Goal: Information Seeking & Learning: Learn about a topic

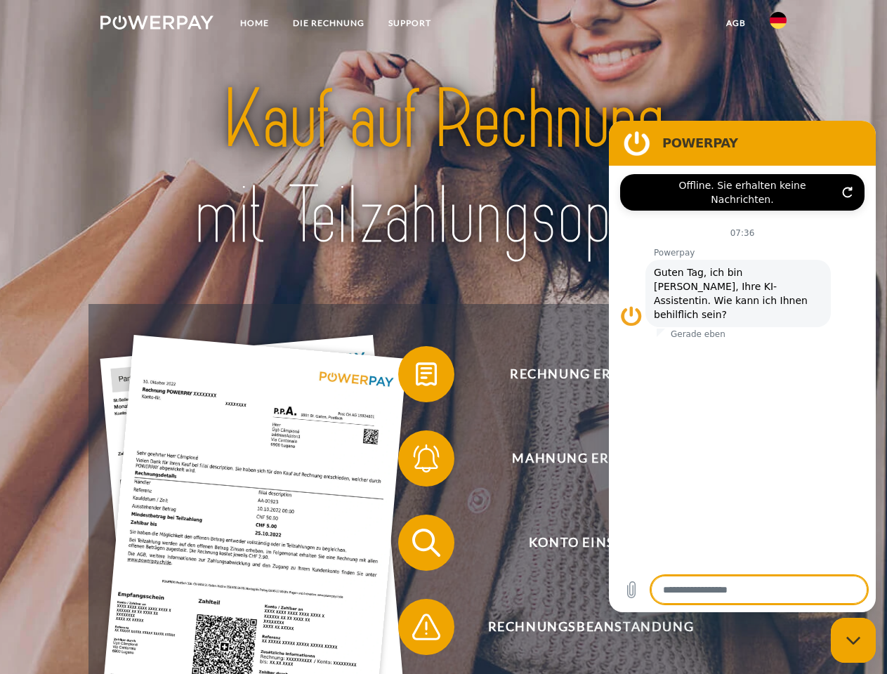
click at [157, 25] on img at bounding box center [156, 22] width 113 height 14
click at [778, 25] on img at bounding box center [778, 20] width 17 height 17
click at [735, 23] on link "agb" at bounding box center [736, 23] width 44 height 25
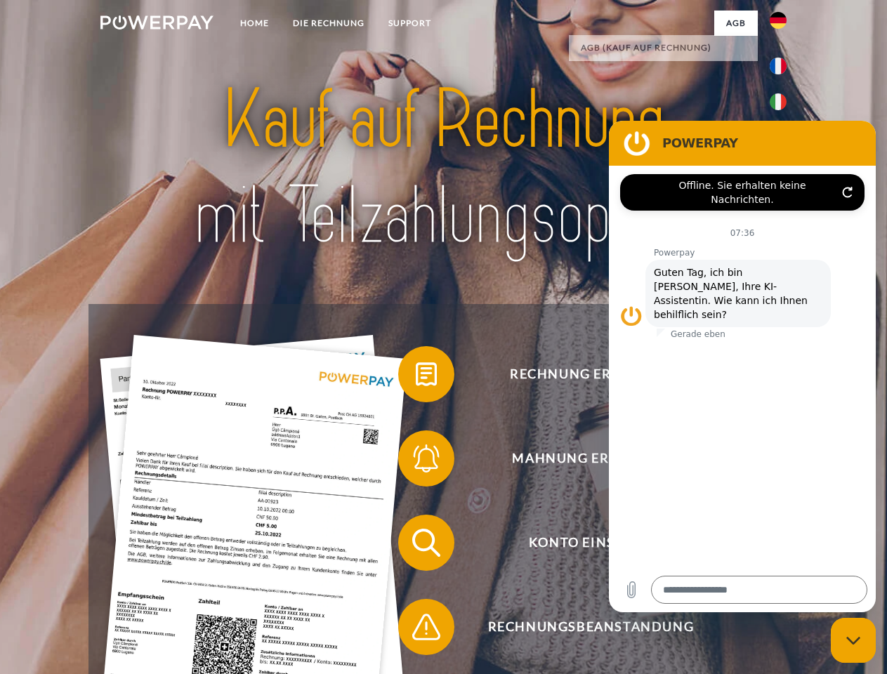
click at [416, 377] on span at bounding box center [405, 374] width 70 height 70
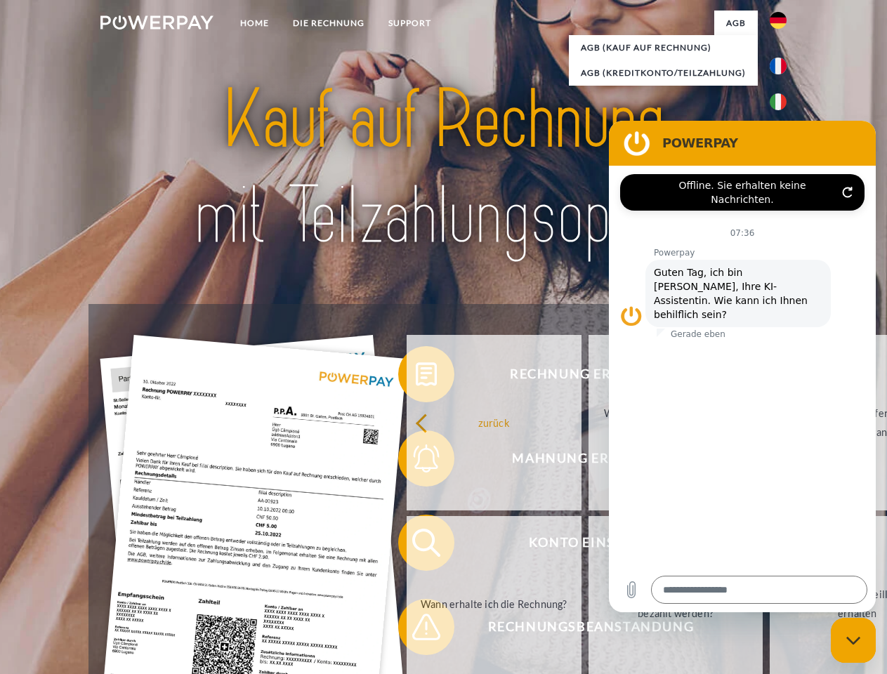
click at [416, 461] on link "zurück" at bounding box center [494, 423] width 175 height 176
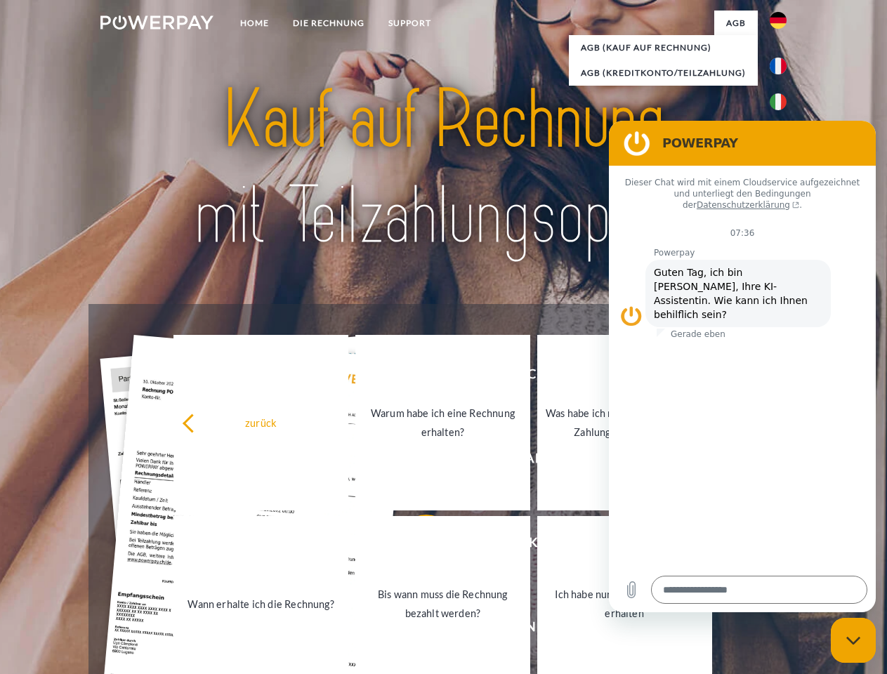
click at [348, 546] on link "Wann erhalte ich die Rechnung?" at bounding box center [260, 604] width 175 height 176
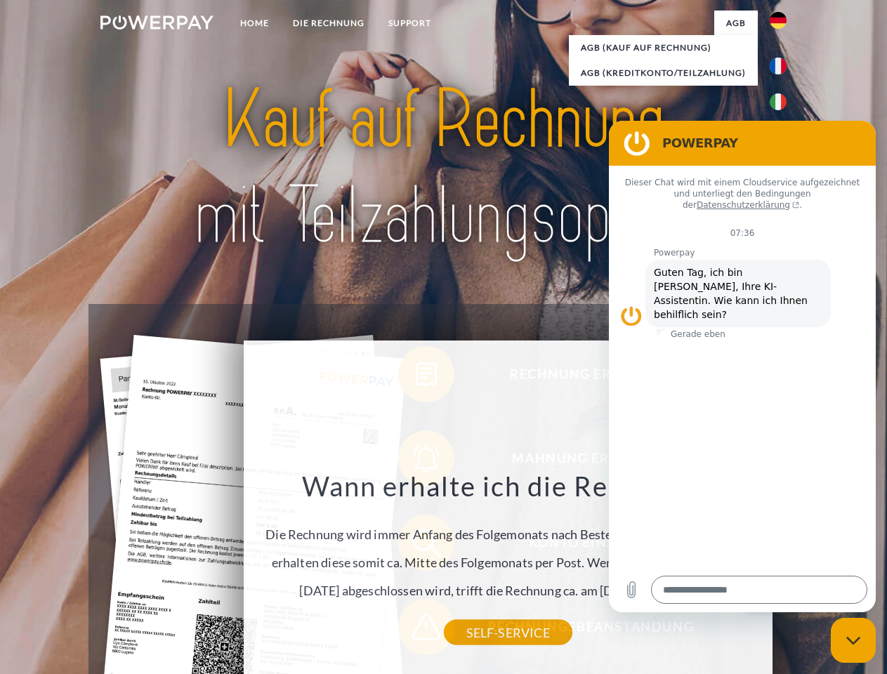
click at [416, 630] on div "Rechnung erhalten? Mahnung erhalten? Konto einsehen" at bounding box center [442, 585] width 709 height 562
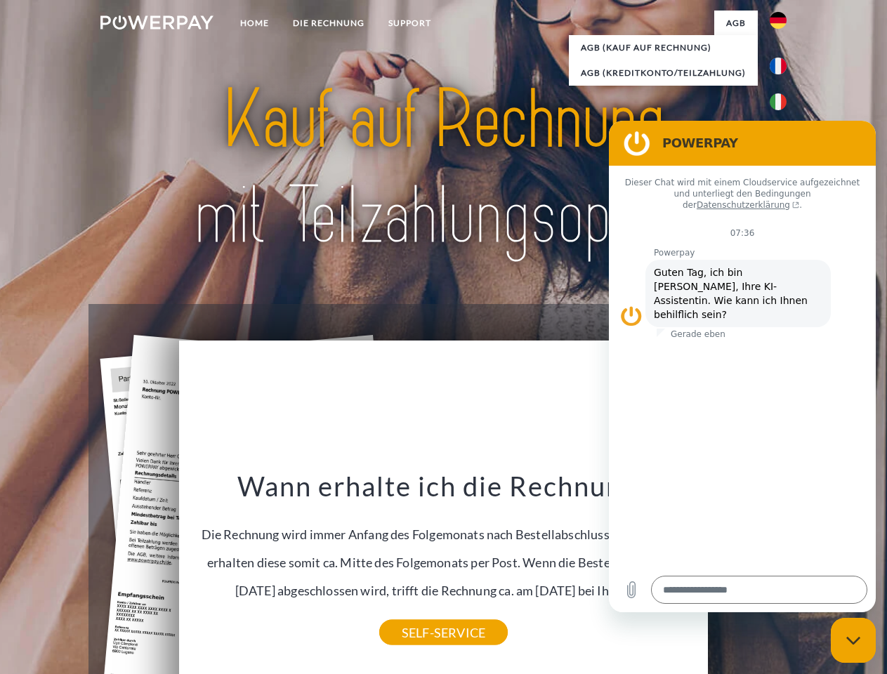
click at [853, 640] on icon "Messaging-Fenster schließen" at bounding box center [853, 640] width 15 height 9
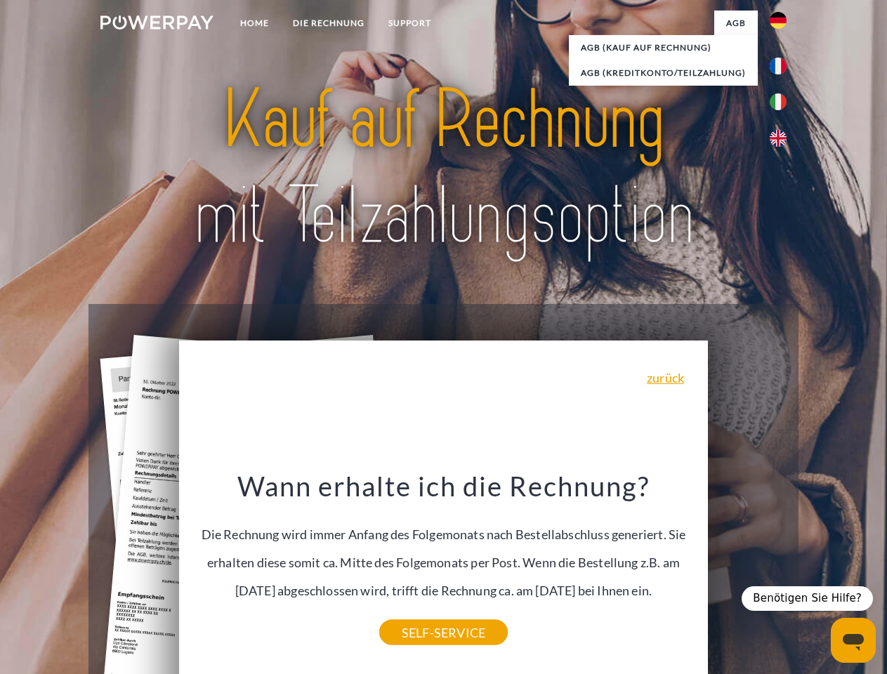
type textarea "*"
